Goal: Navigation & Orientation: Find specific page/section

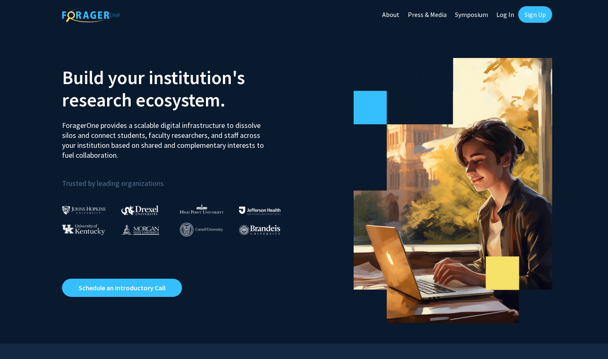
click at [504, 13] on link "Log In" at bounding box center [505, 14] width 26 height 29
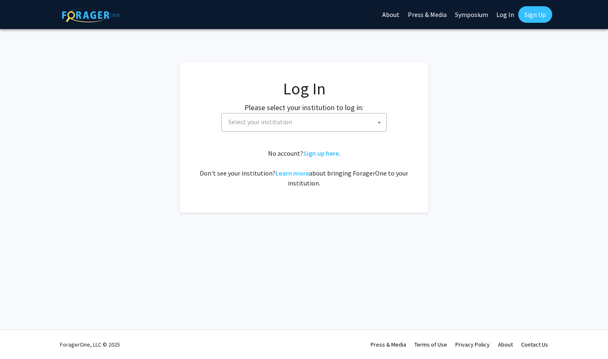
click at [345, 116] on span "Select your institution" at bounding box center [305, 121] width 161 height 17
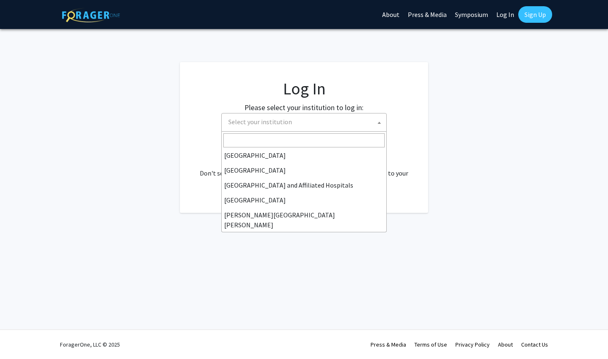
scroll to position [146, 0]
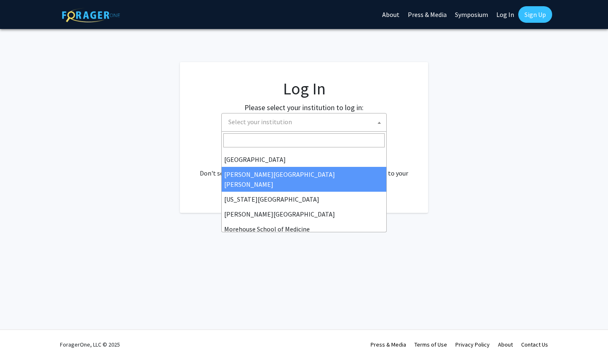
select select "1"
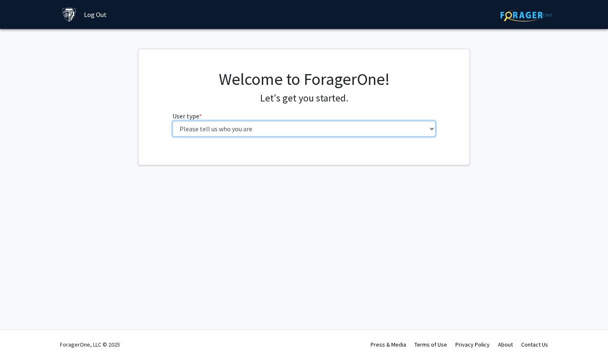
select select "1: undergrad"
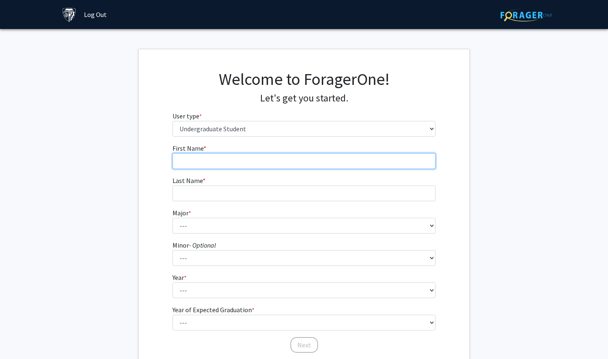
click at [197, 162] on input "First Name * required" at bounding box center [303, 161] width 263 height 16
type input "Isabella"
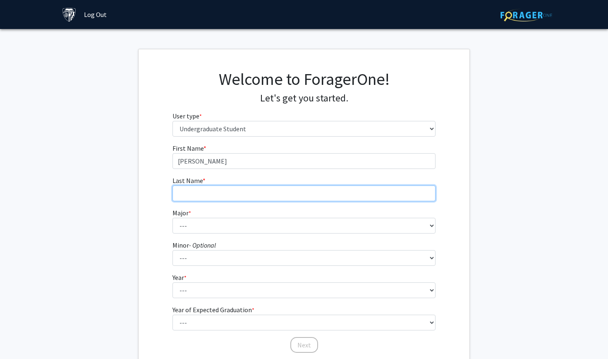
click at [215, 199] on input "Last Name * required" at bounding box center [303, 193] width 263 height 16
type input "Elizondo"
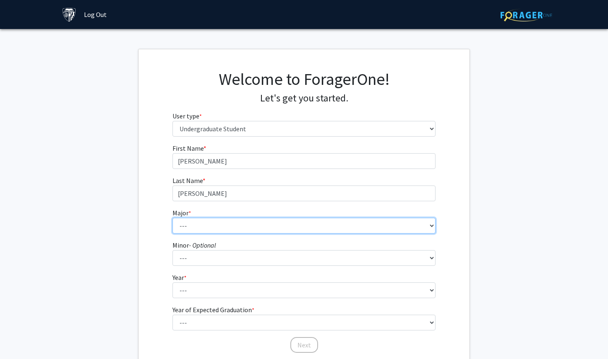
select select "6: 21"
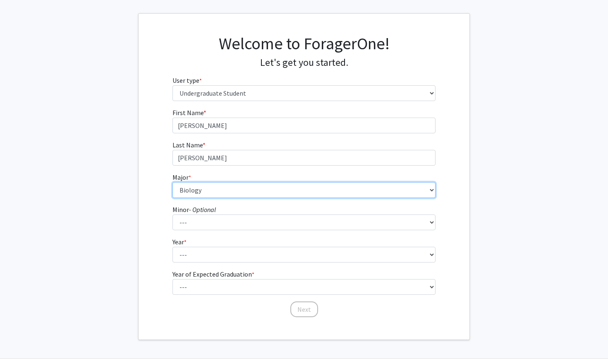
scroll to position [40, 0]
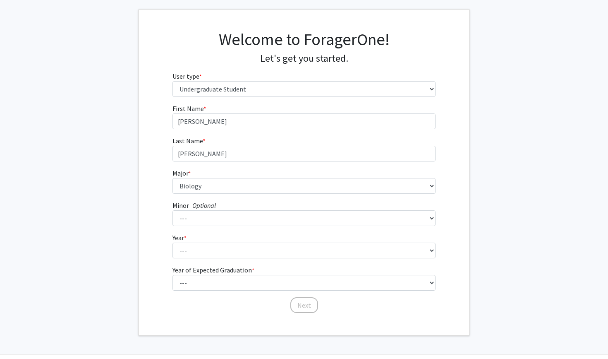
click at [190, 226] on form "First Name * required Isabella Last Name * required Elizondo Major * required -…" at bounding box center [303, 204] width 263 height 202
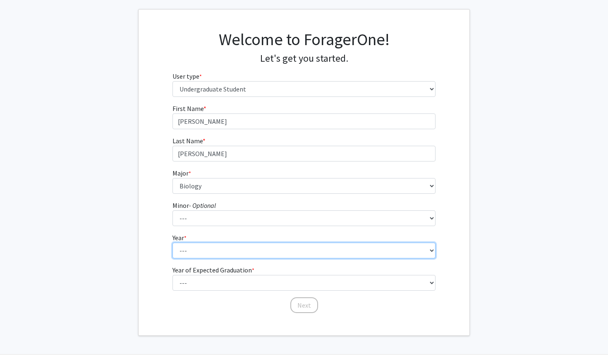
select select "1: first-year"
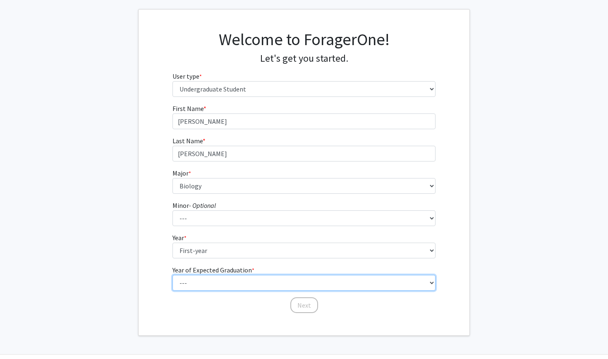
select select "5: 2029"
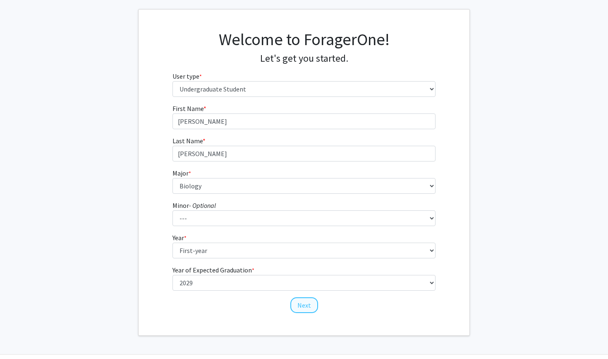
click at [309, 305] on button "Next" at bounding box center [304, 305] width 28 height 16
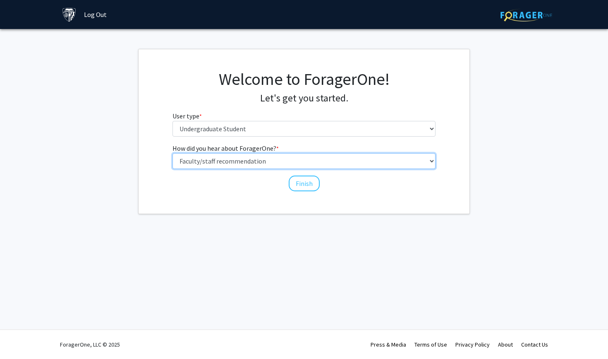
select select "1: peer_recommendation"
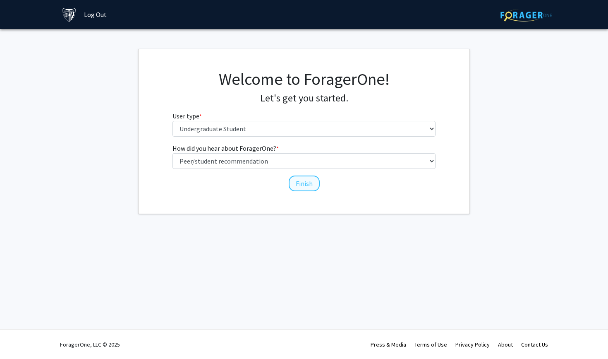
click at [298, 184] on button "Finish" at bounding box center [304, 183] width 31 height 16
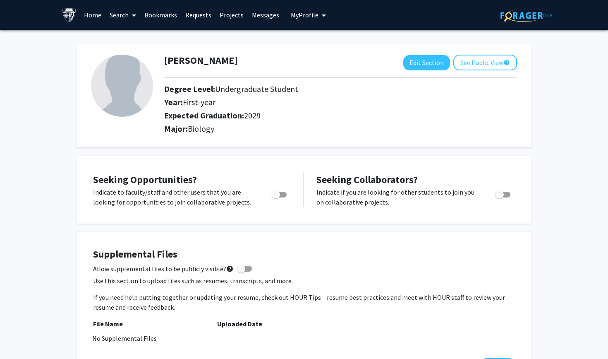
click at [233, 19] on link "Projects" at bounding box center [231, 14] width 32 height 29
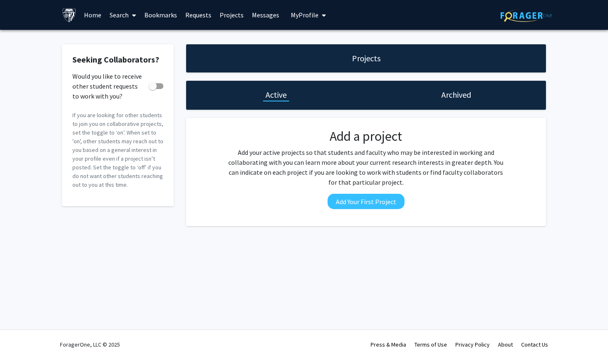
click at [110, 16] on link "Search" at bounding box center [122, 14] width 35 height 29
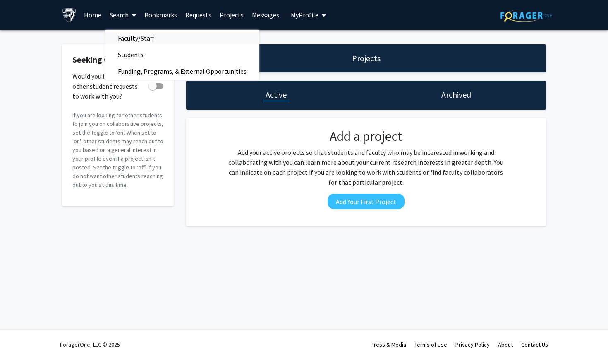
click at [127, 44] on span "Faculty/Staff" at bounding box center [135, 38] width 61 height 17
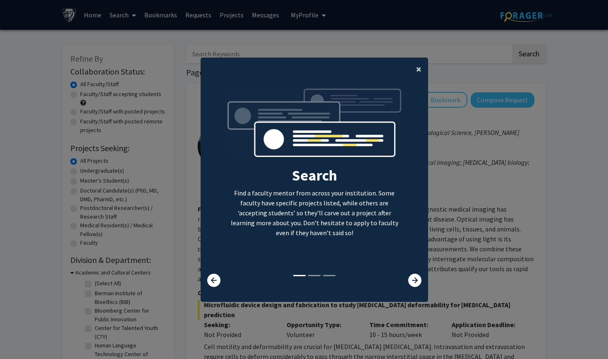
click at [419, 66] on span "×" at bounding box center [418, 68] width 5 height 13
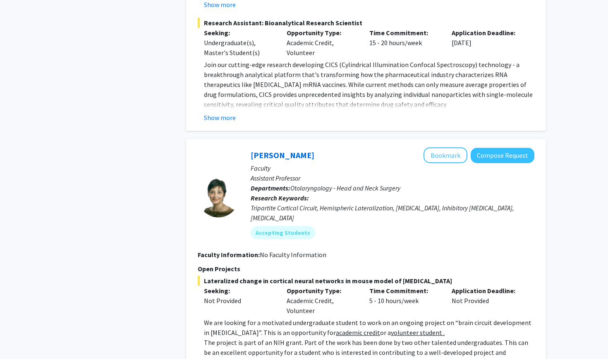
scroll to position [2204, 0]
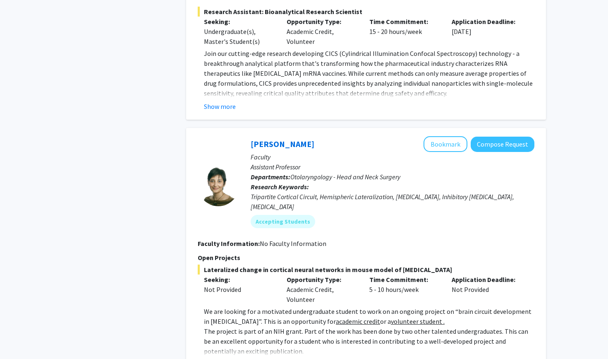
click at [228, 358] on button "Show more" at bounding box center [220, 364] width 32 height 10
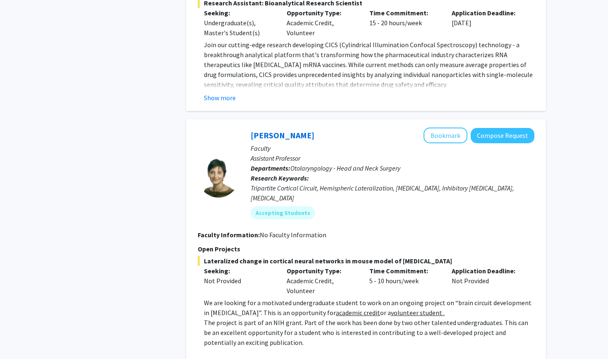
scroll to position [2210, 0]
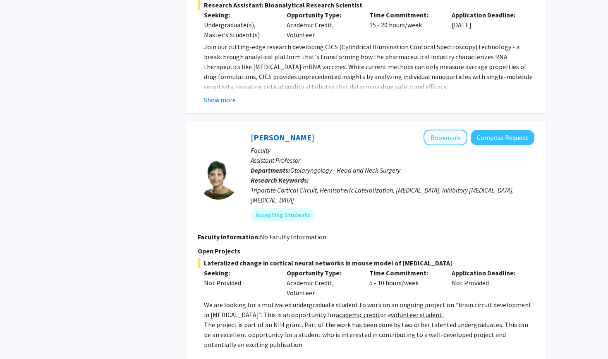
click at [440, 129] on button "Bookmark" at bounding box center [445, 137] width 44 height 16
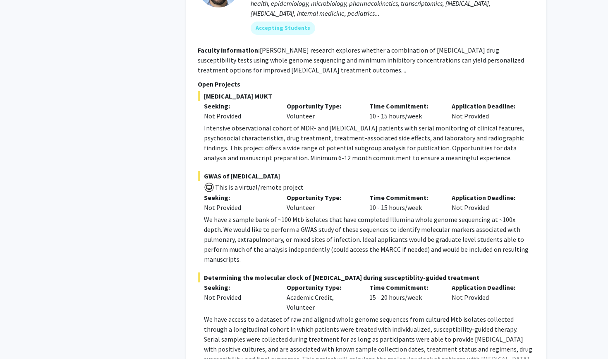
scroll to position [4199, 0]
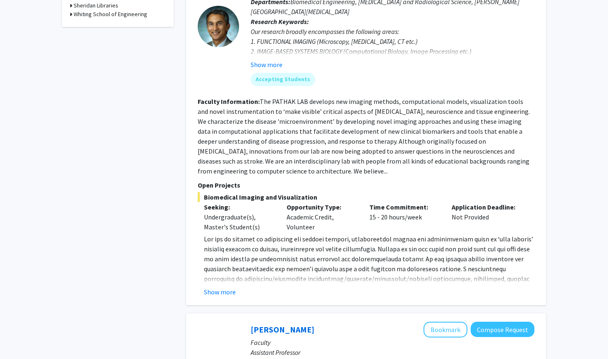
scroll to position [481, 0]
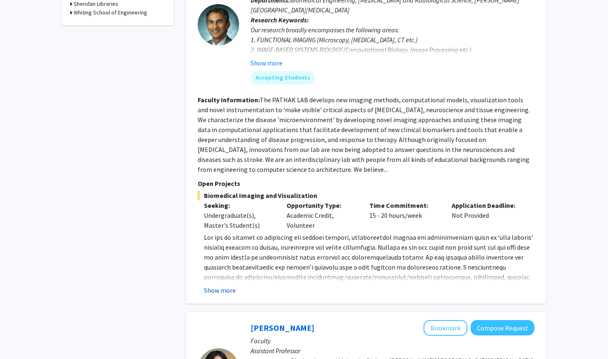
click at [219, 285] on button "Show more" at bounding box center [220, 290] width 32 height 10
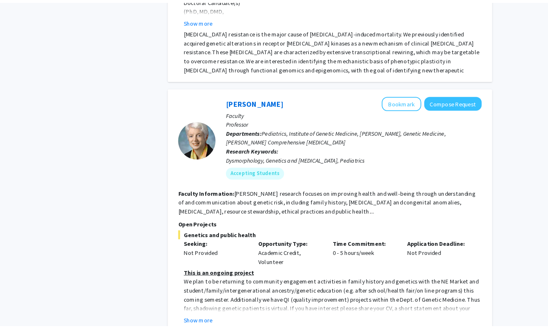
scroll to position [1078, 0]
